Goal: Browse casually

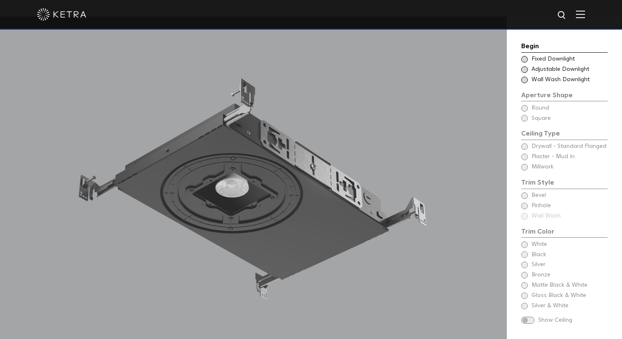
scroll to position [721, 0]
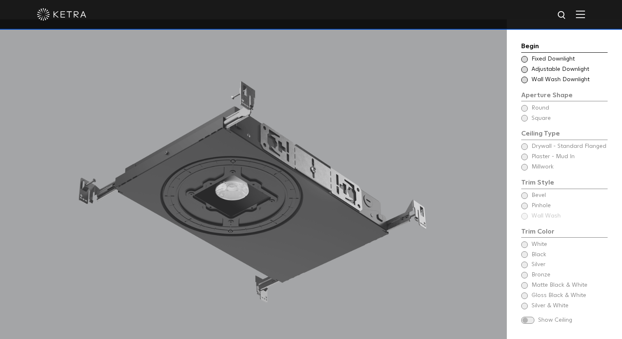
click at [526, 69] on span at bounding box center [524, 69] width 7 height 7
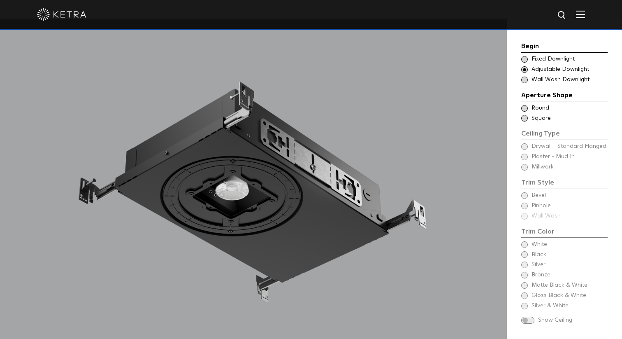
click at [525, 59] on span at bounding box center [524, 59] width 7 height 7
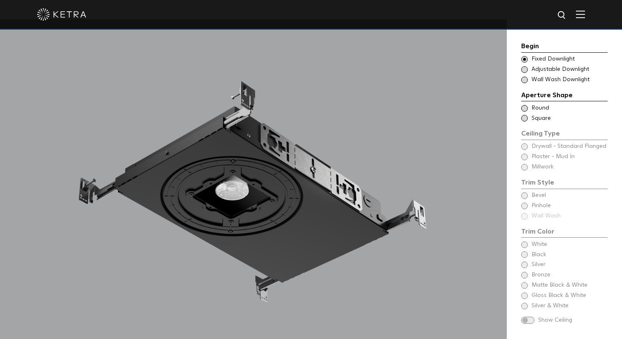
click at [526, 68] on span at bounding box center [524, 69] width 7 height 7
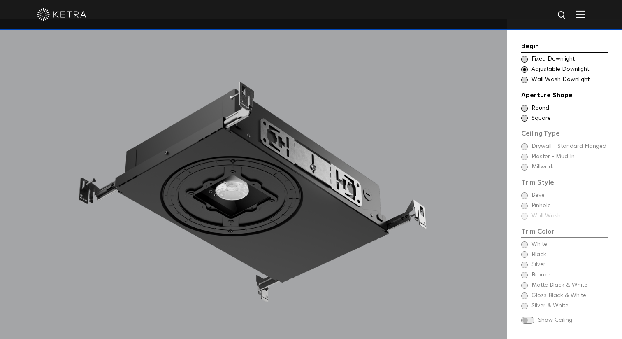
click at [525, 58] on span at bounding box center [524, 59] width 7 height 7
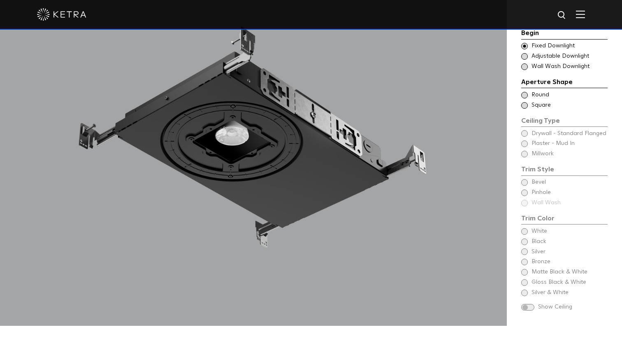
scroll to position [728, 0]
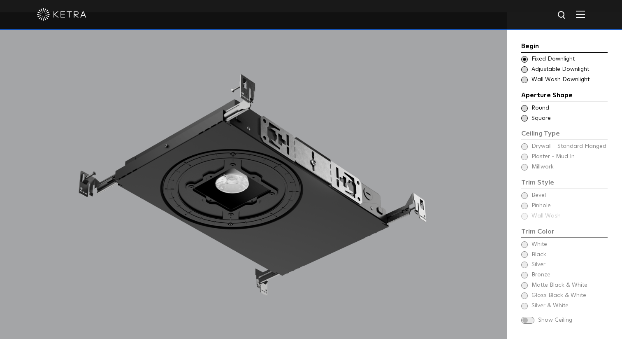
click at [525, 106] on span at bounding box center [524, 108] width 7 height 7
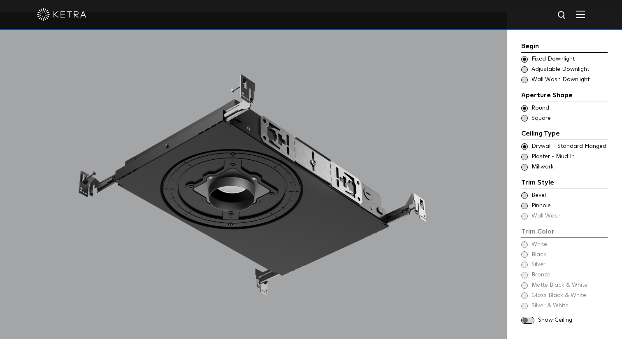
click at [526, 156] on span at bounding box center [524, 156] width 7 height 7
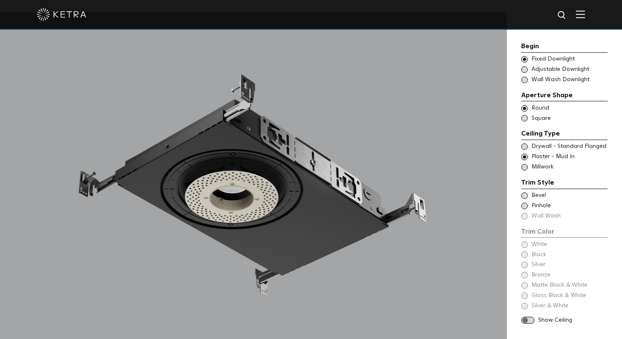
click at [526, 195] on span at bounding box center [524, 195] width 7 height 7
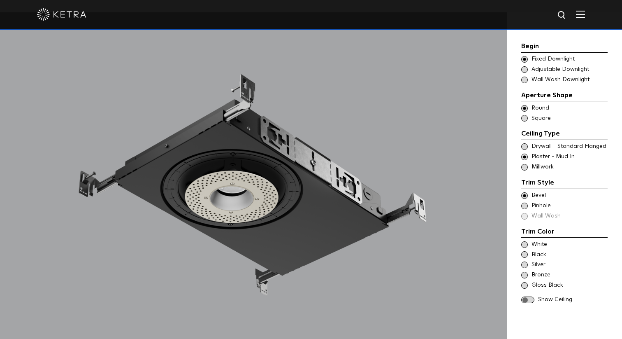
click at [525, 205] on span at bounding box center [524, 205] width 7 height 7
click at [530, 299] on span at bounding box center [527, 299] width 13 height 7
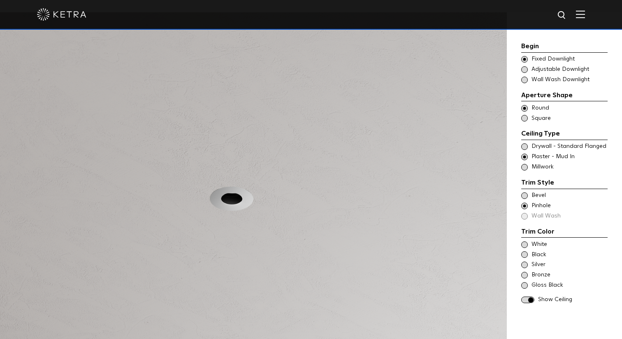
click at [525, 251] on span at bounding box center [524, 254] width 7 height 7
click at [527, 300] on span at bounding box center [527, 299] width 13 height 7
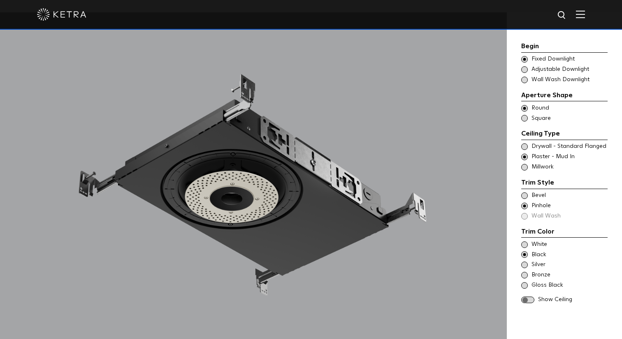
click at [525, 167] on span at bounding box center [524, 167] width 7 height 7
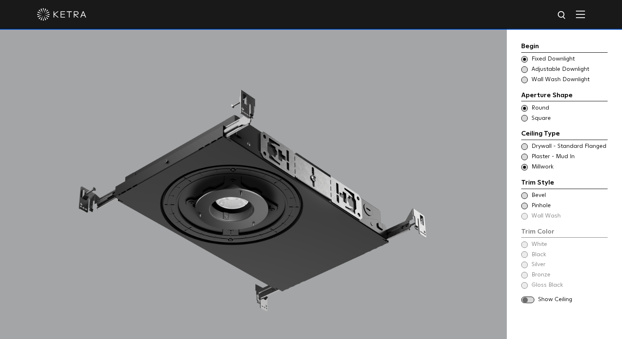
scroll to position [712, 0]
